Goal: Task Accomplishment & Management: Manage account settings

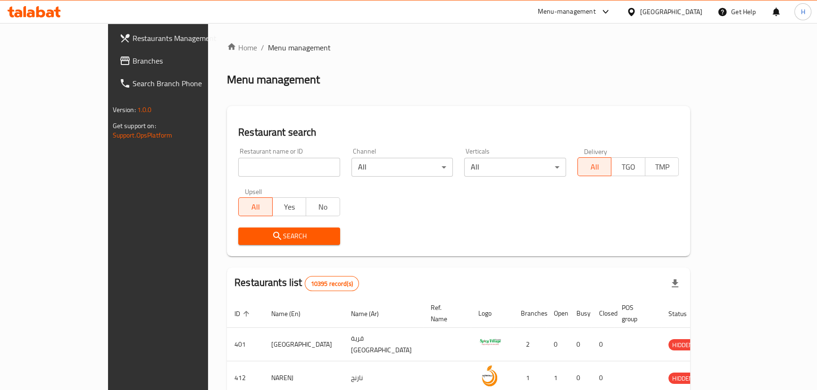
click at [133, 56] on span "Branches" at bounding box center [185, 60] width 104 height 11
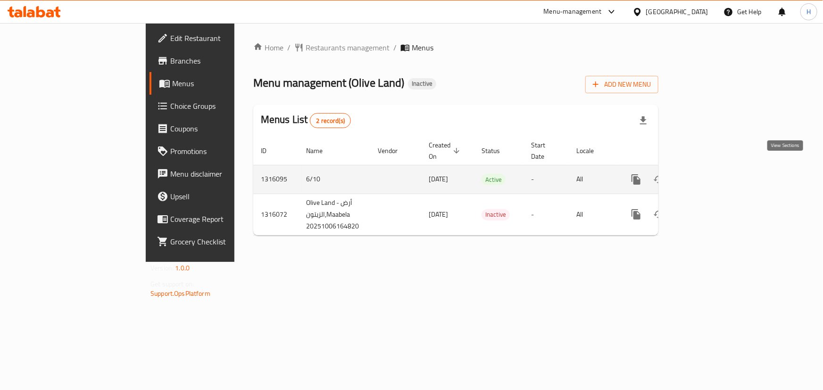
click at [710, 174] on icon "enhanced table" at bounding box center [703, 179] width 11 height 11
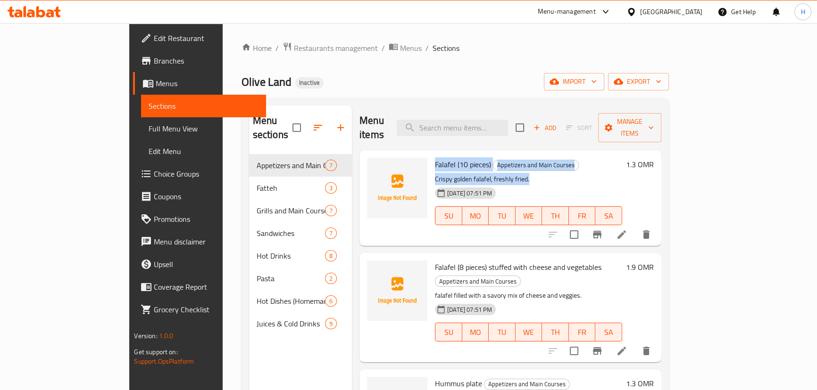
drag, startPoint x: 403, startPoint y: 151, endPoint x: 498, endPoint y: 166, distance: 96.4
click at [498, 166] on div "Falafel (10 pieces) Appetizers and Main Courses Crispy golden falafel, freshly …" at bounding box center [528, 198] width 194 height 88
click at [523, 184] on div "06-10-2025 07:51 PM SU MO TU WE TH FR SA" at bounding box center [528, 209] width 194 height 51
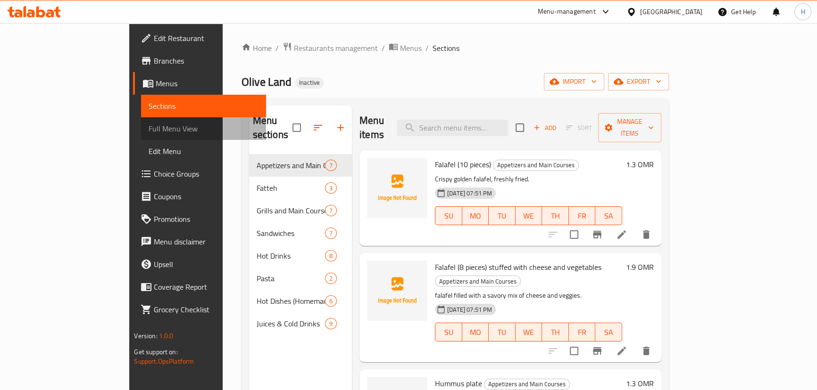
click at [149, 126] on span "Full Menu View" at bounding box center [203, 128] width 109 height 11
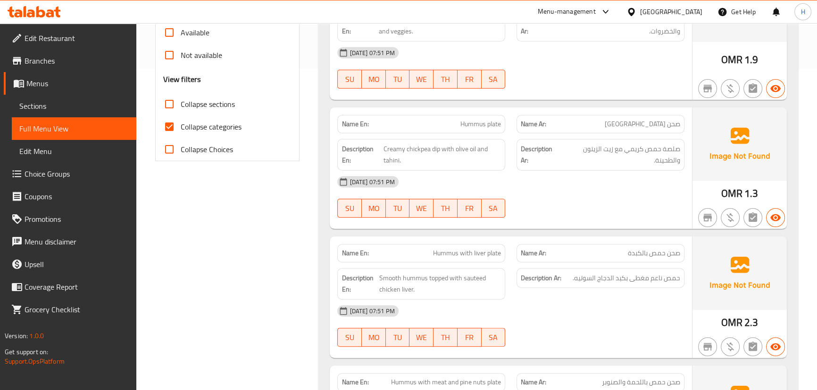
scroll to position [343, 0]
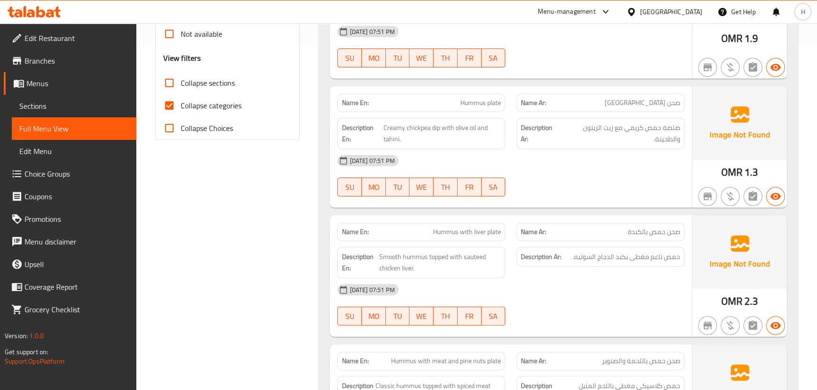
click at [588, 227] on p "Name Ar: صحن حمص بالكبدة" at bounding box center [600, 232] width 159 height 10
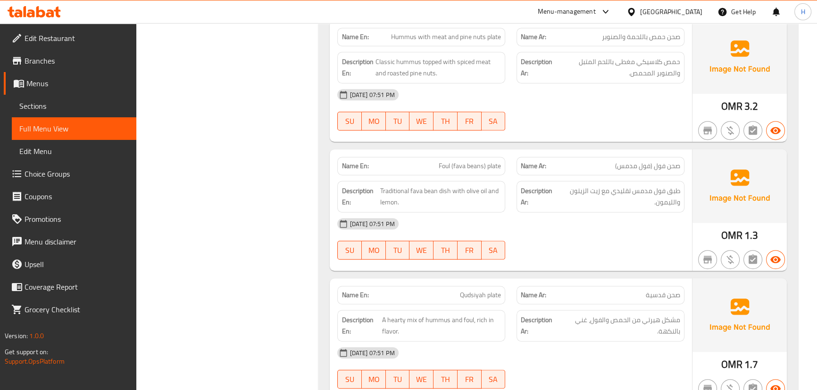
scroll to position [686, 0]
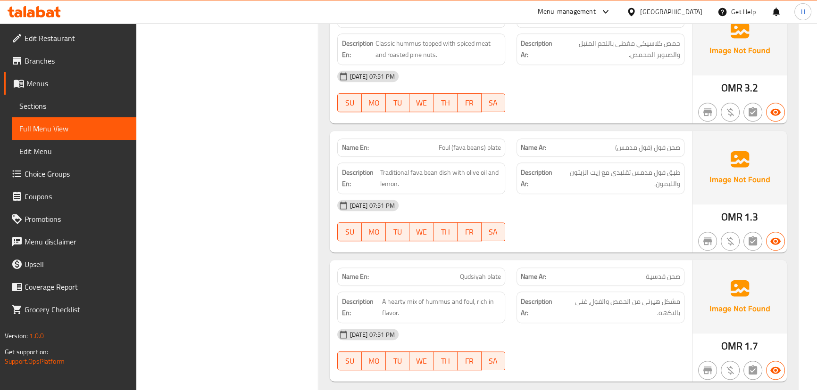
click at [565, 237] on div "Name En: Foul (fava beans) plate Name Ar: صحن فول (فول مدمس) Description En: Tr…" at bounding box center [511, 192] width 362 height 122
click at [443, 143] on span "Foul (fava beans) plate" at bounding box center [470, 148] width 62 height 10
copy span "Foul (fava beans) plate"
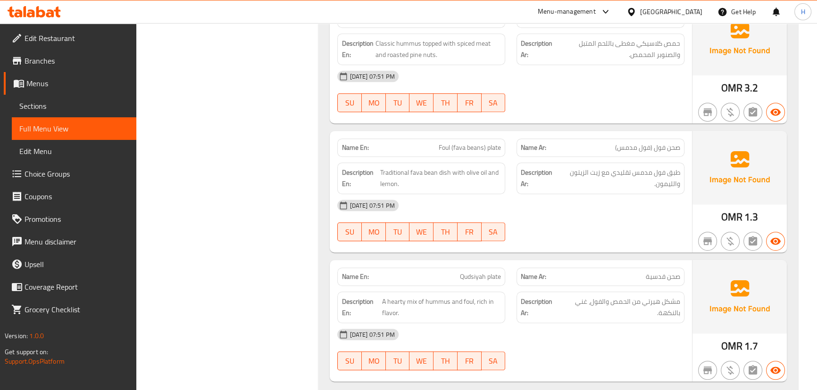
click at [520, 194] on div "[DATE] 07:51 PM" at bounding box center [511, 205] width 358 height 23
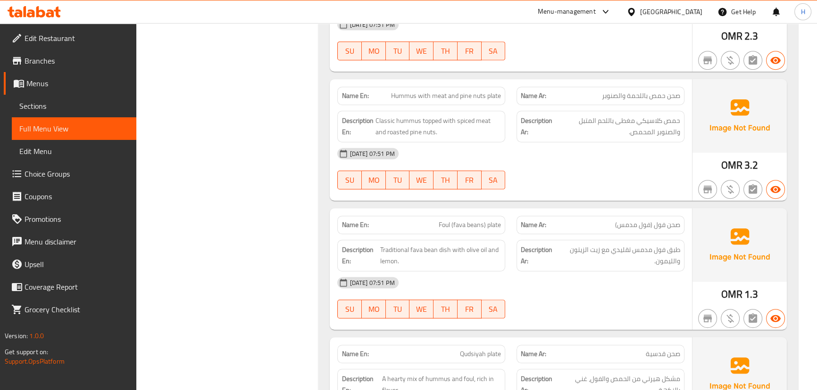
scroll to position [514, 0]
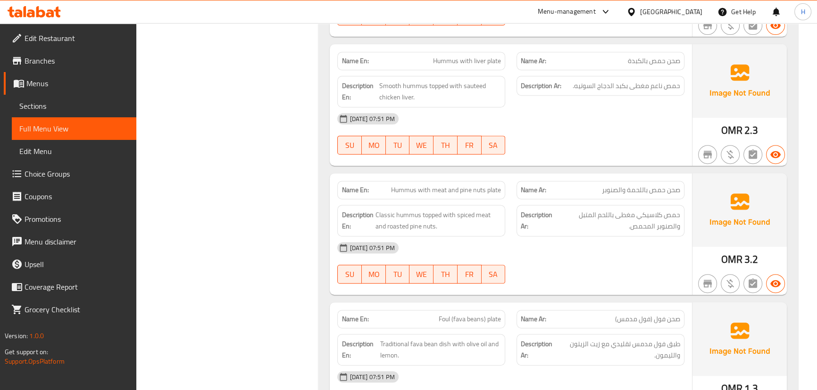
click at [495, 185] on span "Hummus with meat and pine nuts plate" at bounding box center [446, 190] width 110 height 10
click at [508, 199] on div "Description En: Classic hummus topped with spiced meat and roasted pine nuts." at bounding box center [421, 220] width 179 height 43
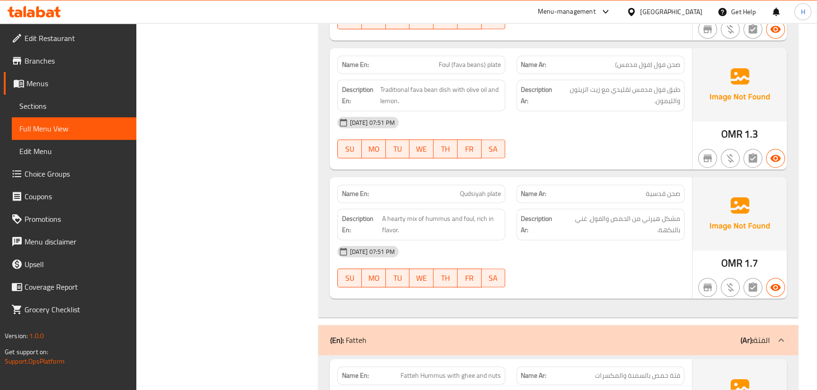
scroll to position [772, 0]
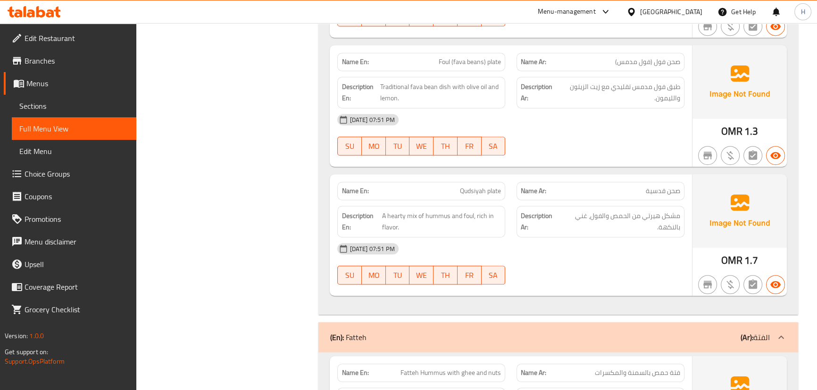
click at [655, 186] on span "صحن قدسية" at bounding box center [663, 191] width 34 height 10
copy span "قدسية"
click at [524, 258] on div "06-10-2025 07:51 PM SU MO TU WE TH FR SA" at bounding box center [511, 264] width 358 height 53
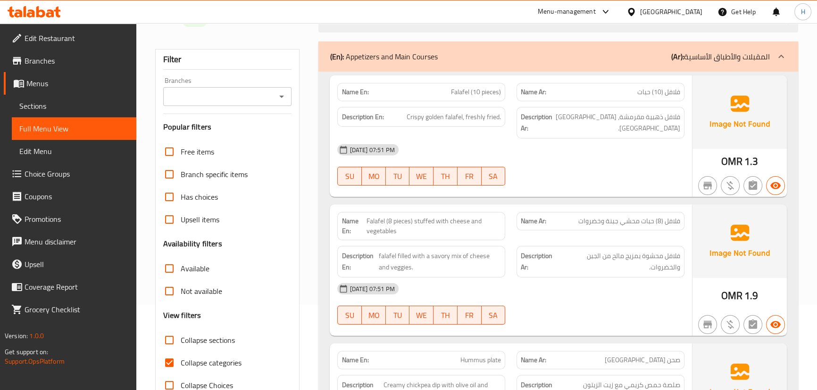
scroll to position [0, 0]
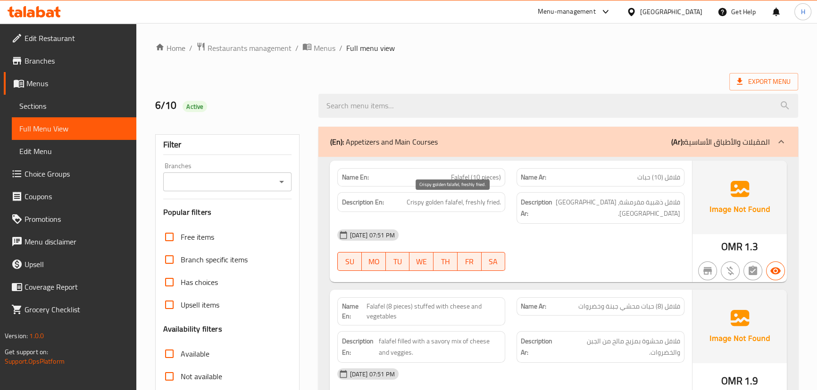
click at [455, 201] on span "Crispy golden falafel, freshly fried." at bounding box center [454, 203] width 94 height 12
click at [507, 208] on div "Description En: Crispy golden falafel, freshly fried." at bounding box center [421, 208] width 179 height 43
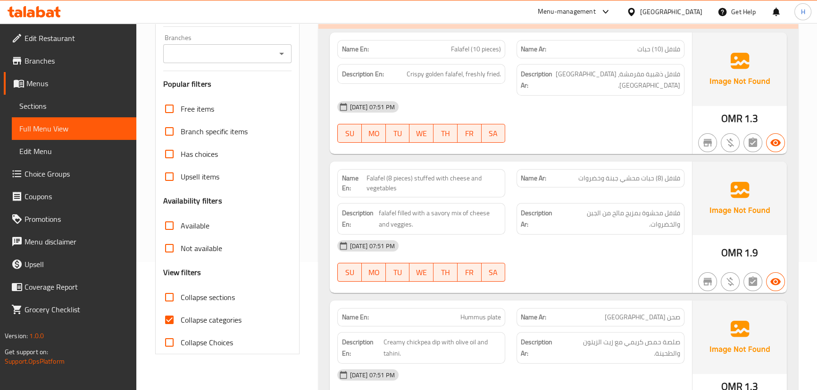
scroll to position [257, 0]
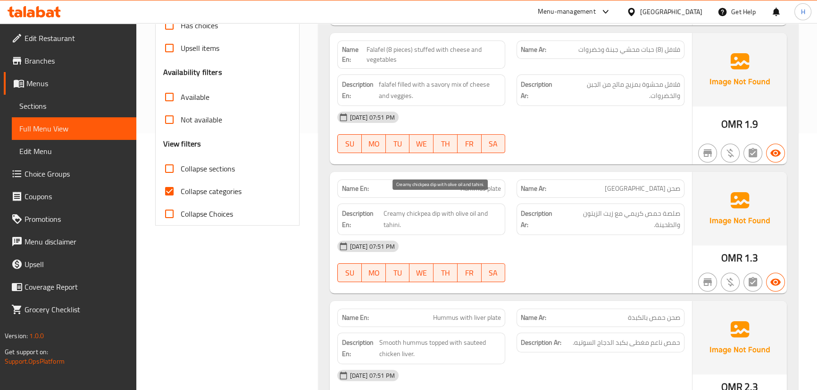
click at [436, 208] on span "Creamy chickpea dip with olive oil and tahini." at bounding box center [441, 219] width 117 height 23
click at [510, 174] on div "Name En: Hummus plate" at bounding box center [421, 189] width 179 height 30
click at [434, 208] on span "Creamy chickpea dip with olive oil and tahini." at bounding box center [441, 219] width 117 height 23
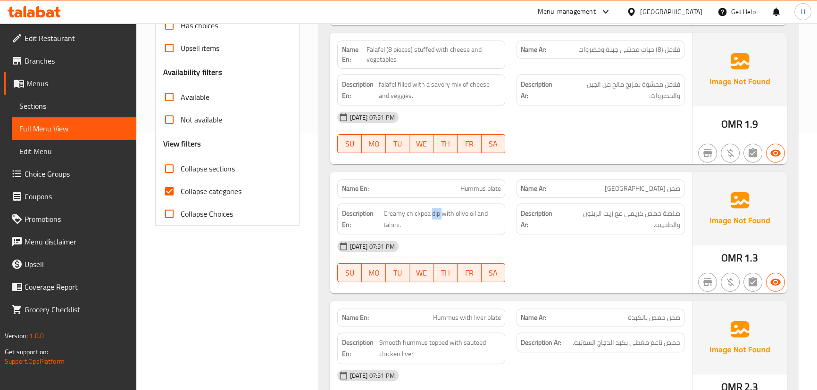
click at [514, 185] on div "Name En: Hummus plate Name Ar: صحن حمص Description En: Creamy chickpea dip with…" at bounding box center [511, 233] width 362 height 122
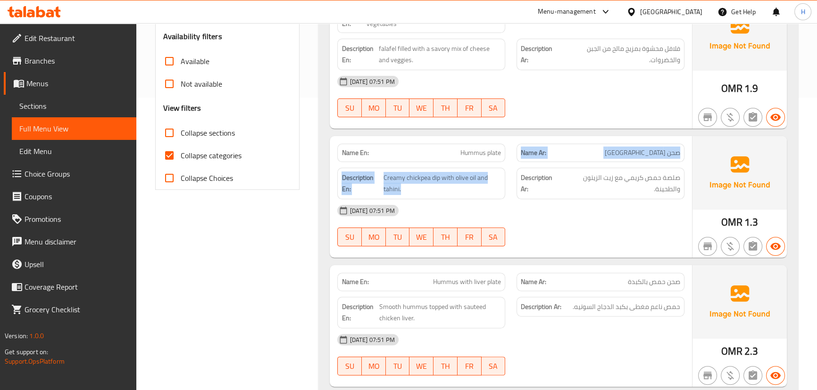
scroll to position [343, 0]
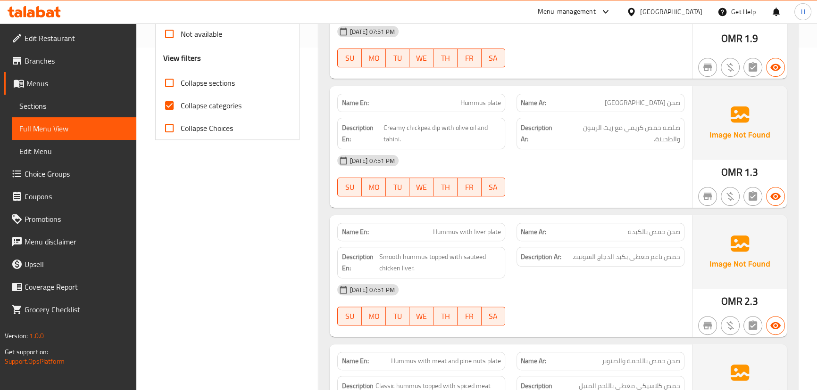
click at [514, 191] on div "Name En: Hummus plate Name Ar: صحن حمص Description En: Creamy chickpea dip with…" at bounding box center [511, 147] width 362 height 122
click at [519, 226] on div "Name Ar: صحن حمص بالكبدة" at bounding box center [600, 232] width 168 height 18
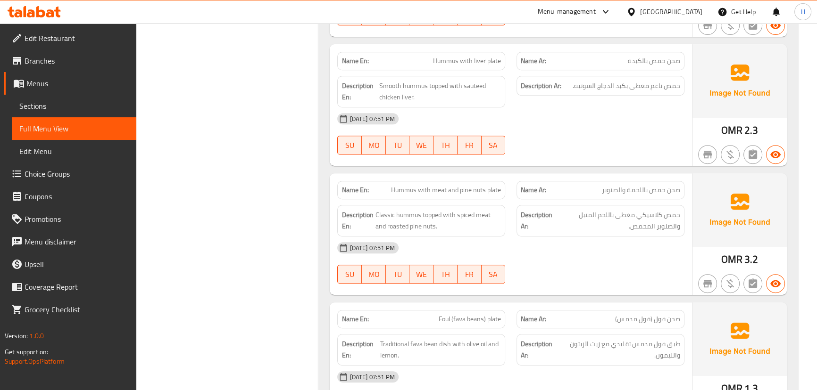
scroll to position [514, 0]
drag, startPoint x: 408, startPoint y: 216, endPoint x: 434, endPoint y: 212, distance: 25.8
click at [434, 212] on span "Classic hummus topped with spiced meat and roasted pine nuts." at bounding box center [438, 220] width 126 height 23
copy span "pine nuts"
click at [513, 199] on div "Description Ar: حمص كلاسيكي مغطى باللحم المتبل والصنوبر المحمص." at bounding box center [600, 220] width 179 height 43
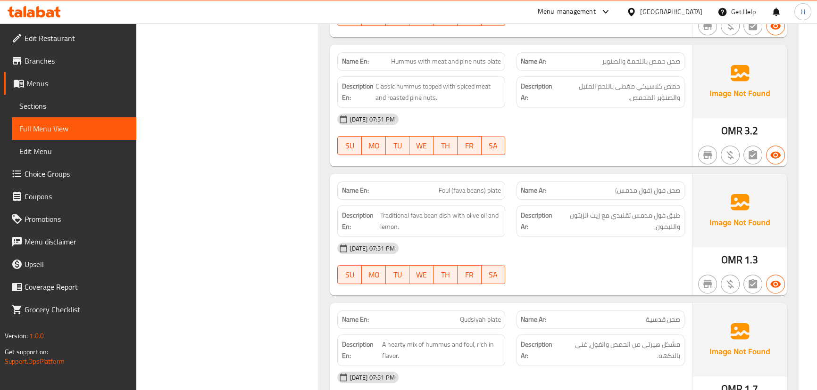
scroll to position [814, 0]
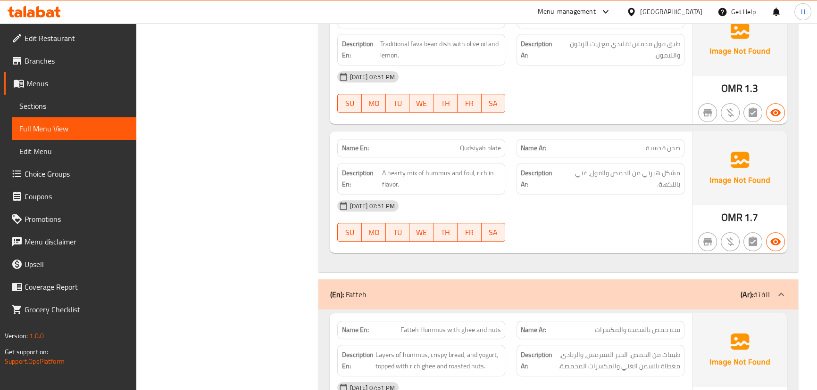
click at [511, 201] on div "[DATE] 07:51 PM" at bounding box center [511, 206] width 358 height 23
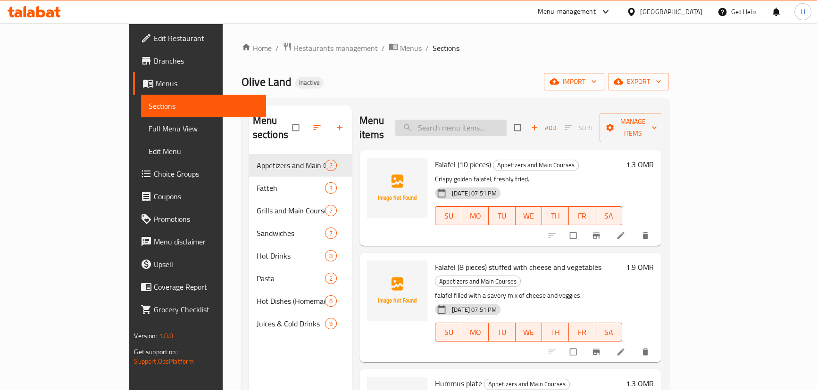
click at [474, 125] on input "search" at bounding box center [450, 128] width 111 height 17
paste input "Foul (fava beans) plate"
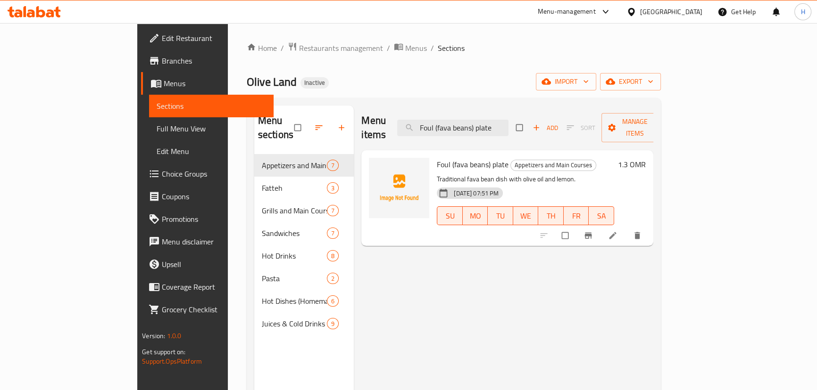
type input "Foul (fava beans) plate"
click at [627, 228] on li at bounding box center [613, 235] width 26 height 15
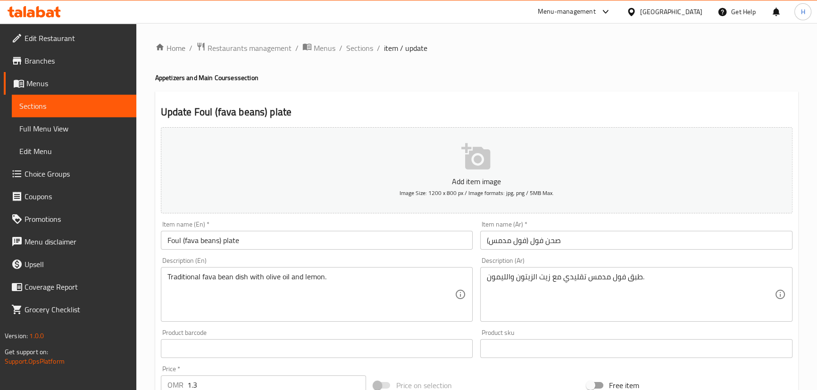
click at [582, 242] on input "صحن فول (فول مدمس)" at bounding box center [636, 240] width 312 height 19
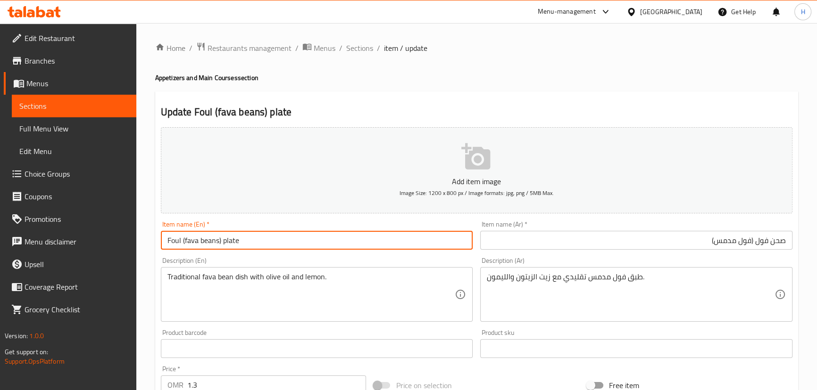
drag, startPoint x: 203, startPoint y: 238, endPoint x: 223, endPoint y: 236, distance: 19.9
click at [223, 236] on input "Foul (fava beans) plate" at bounding box center [317, 240] width 312 height 19
click at [227, 240] on input "Foul plate" at bounding box center [317, 240] width 312 height 19
paste input "(fava beans)"
type input "Foul plate (fava beans)"
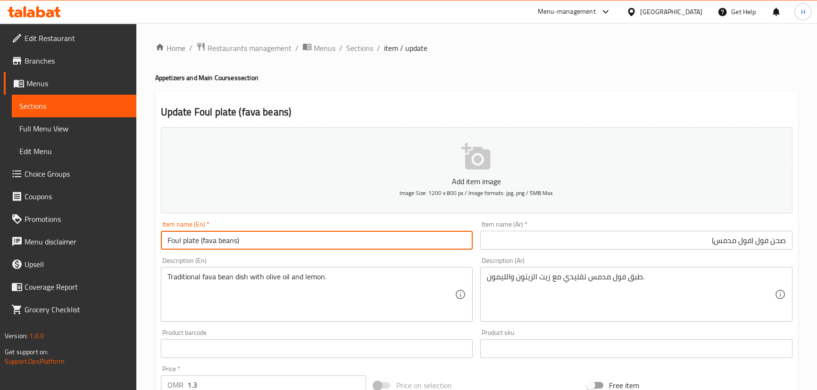
click at [259, 224] on div "Item name (En)   * Foul plate (fava beans) Item name (En) *" at bounding box center [317, 235] width 312 height 29
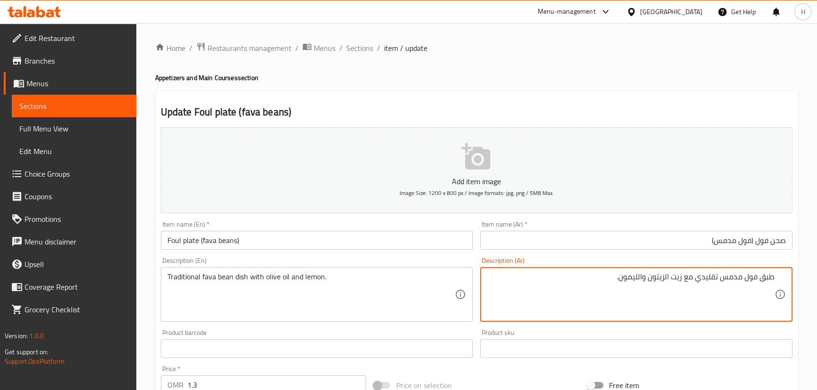
click at [587, 263] on div "Description (Ar) طبق فول مدمس تقليدي مع زيت الزيتون والليمون. Description (Ar)" at bounding box center [636, 289] width 312 height 65
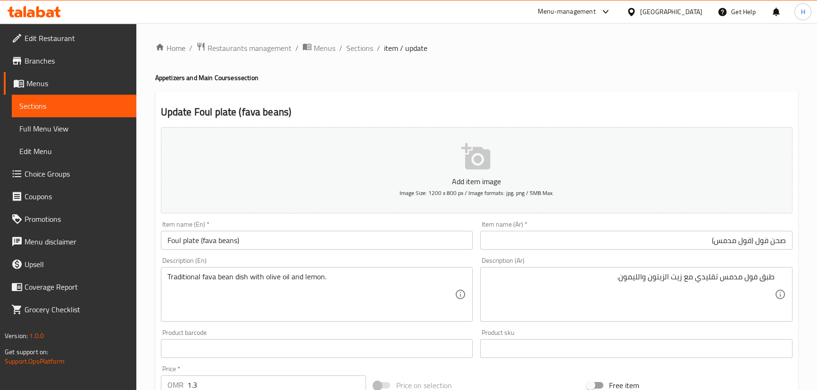
click at [284, 242] on input "Foul plate (fava beans)" at bounding box center [317, 240] width 312 height 19
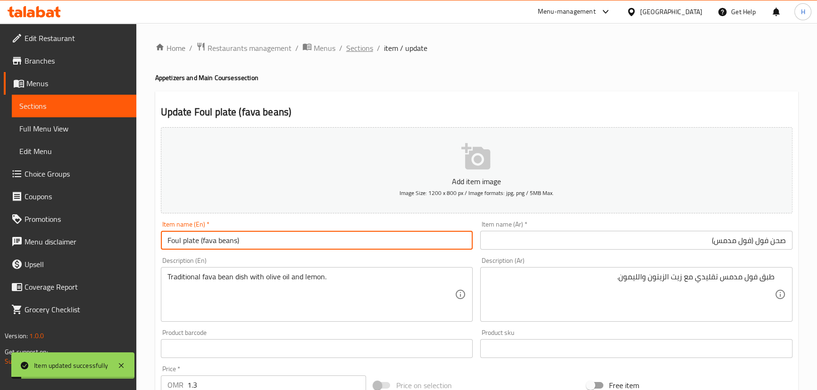
click at [356, 49] on span "Sections" at bounding box center [359, 47] width 27 height 11
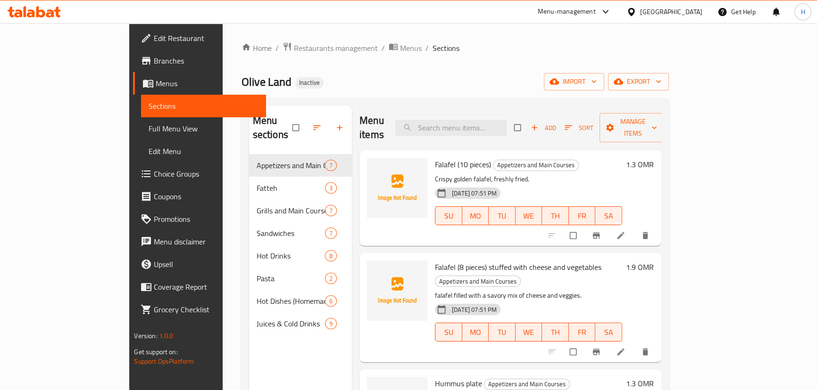
click at [493, 160] on span "Appetizers and Main Courses" at bounding box center [535, 165] width 85 height 11
copy span "Appetizers and Main Courses"
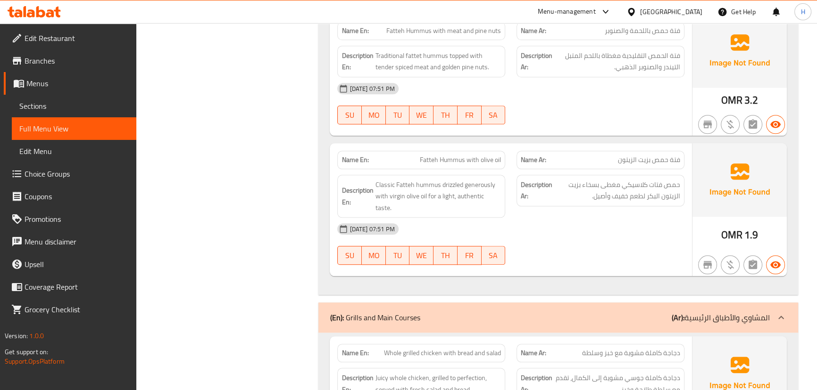
scroll to position [986, 0]
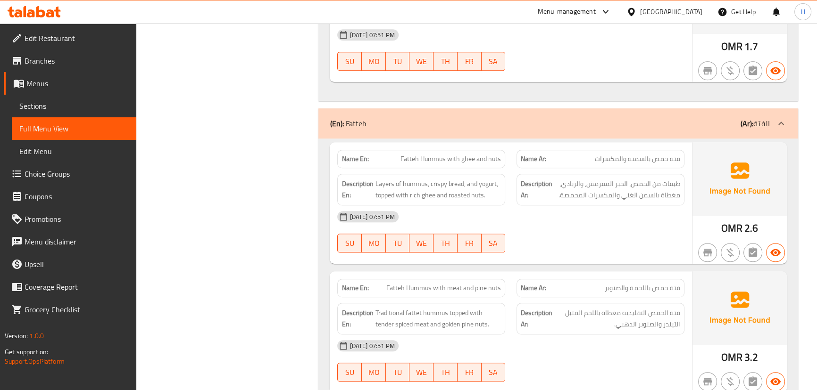
click at [558, 118] on div "(En): Fatteh (Ar): الفتة" at bounding box center [550, 123] width 440 height 11
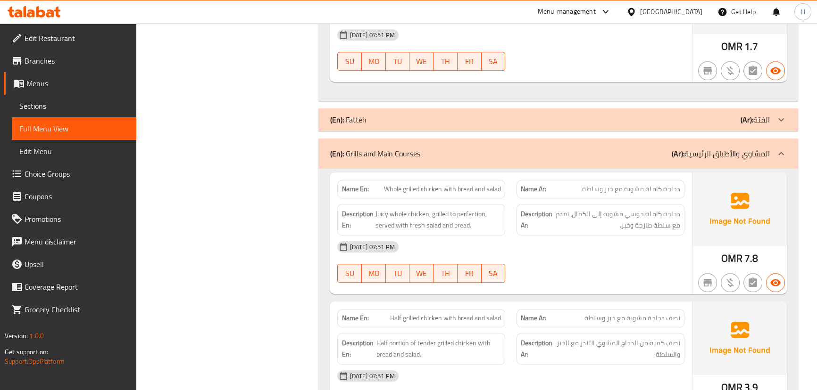
click at [552, 148] on div "(En): Grills and Main Courses (Ar): المشاوي والأطباق الرئيسية" at bounding box center [550, 153] width 440 height 11
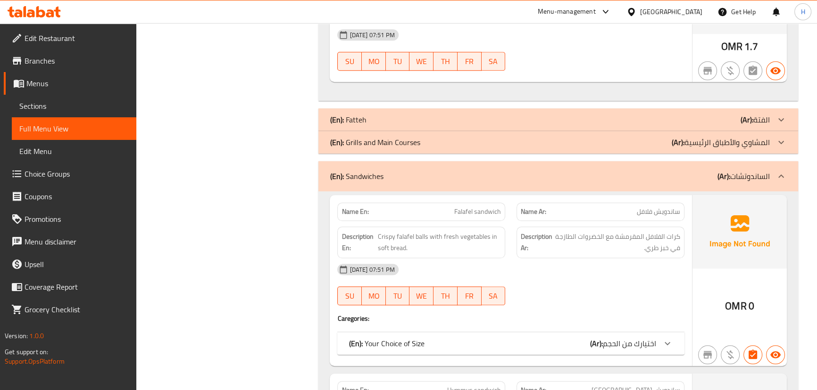
click at [548, 171] on div "(En): Sandwiches (Ar): الساندوتشات" at bounding box center [550, 176] width 440 height 11
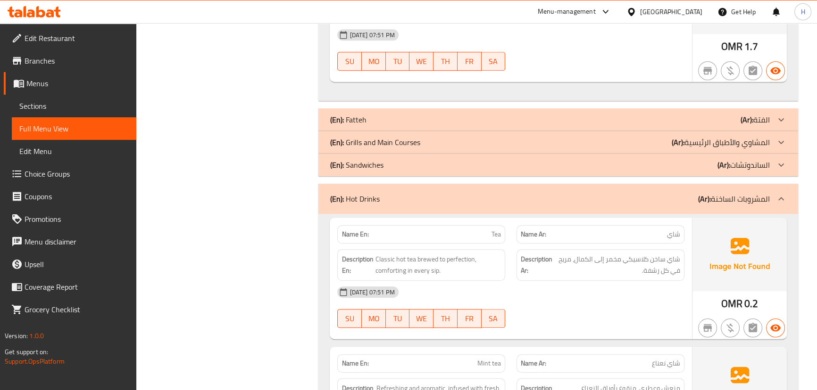
click at [547, 193] on div "(En): Hot Drinks (Ar): المشروبات الساخنة" at bounding box center [550, 198] width 440 height 11
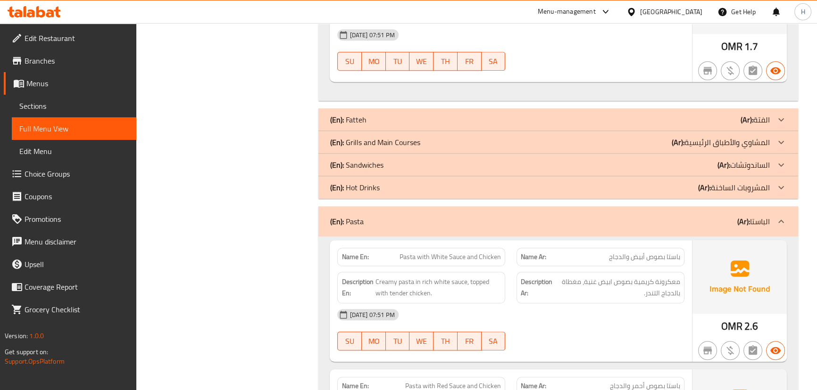
click at [545, 216] on div "(En): Pasta (Ar): الباستا" at bounding box center [557, 222] width 479 height 30
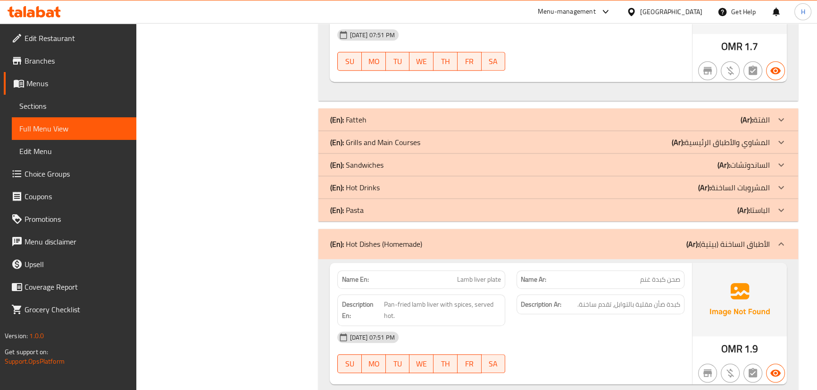
click at [553, 242] on div "(En): Hot Dishes (Homemade) (Ar): الأطباق الساخنة (بيتية)" at bounding box center [557, 244] width 479 height 30
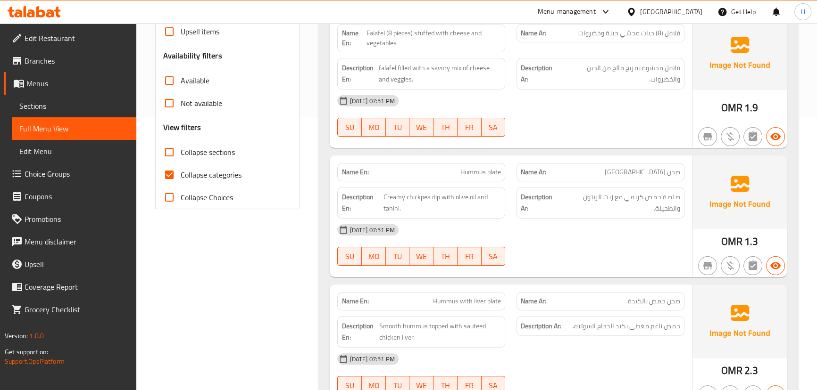
scroll to position [214, 0]
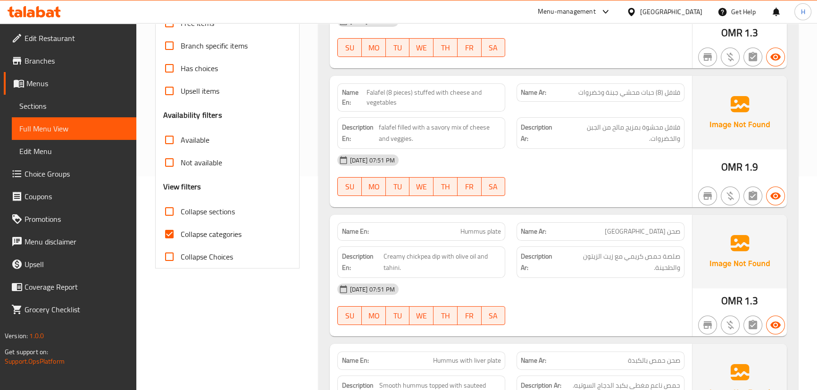
click at [162, 212] on input "Collapse sections" at bounding box center [169, 211] width 23 height 23
checkbox input "true"
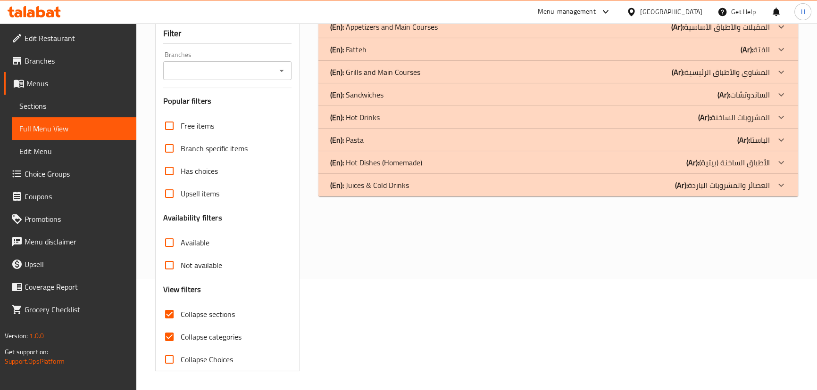
click at [171, 326] on input "Collapse categories" at bounding box center [169, 337] width 23 height 23
checkbox input "false"
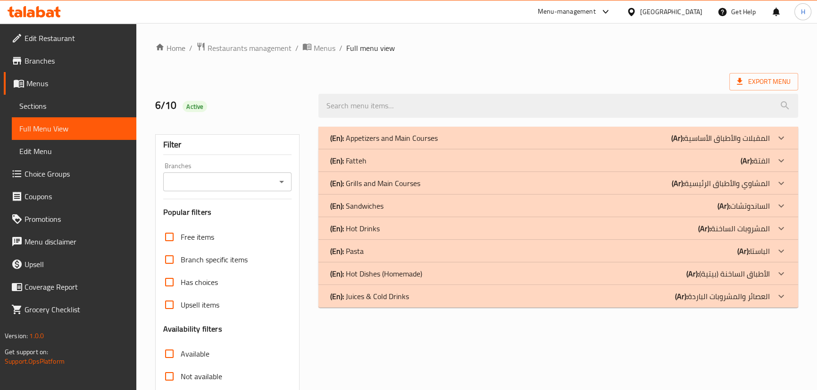
click at [432, 137] on p "(En): Appetizers and Main Courses" at bounding box center [384, 138] width 108 height 11
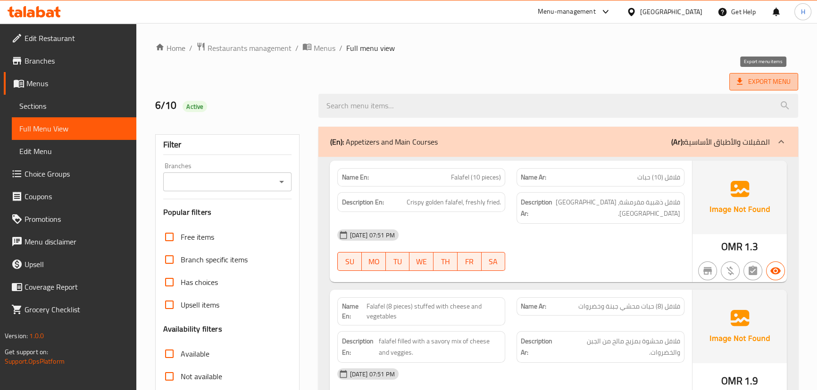
click at [769, 83] on span "Export Menu" at bounding box center [764, 82] width 54 height 12
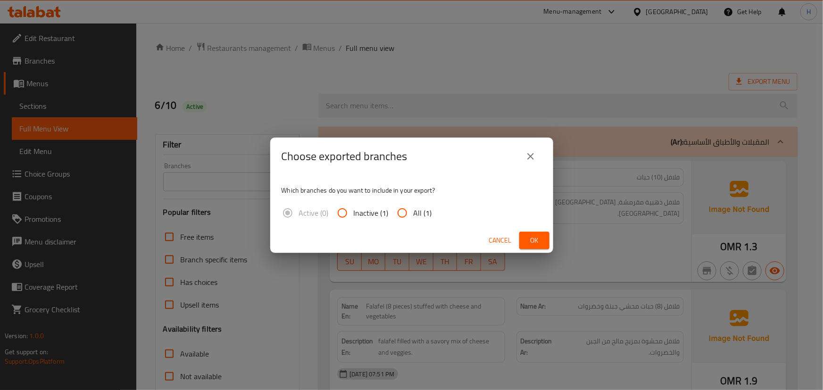
click at [407, 214] on input "All (1)" at bounding box center [402, 213] width 23 height 23
radio input "true"
click at [535, 238] on span "Ok" at bounding box center [534, 241] width 15 height 12
